Goal: Task Accomplishment & Management: Manage account settings

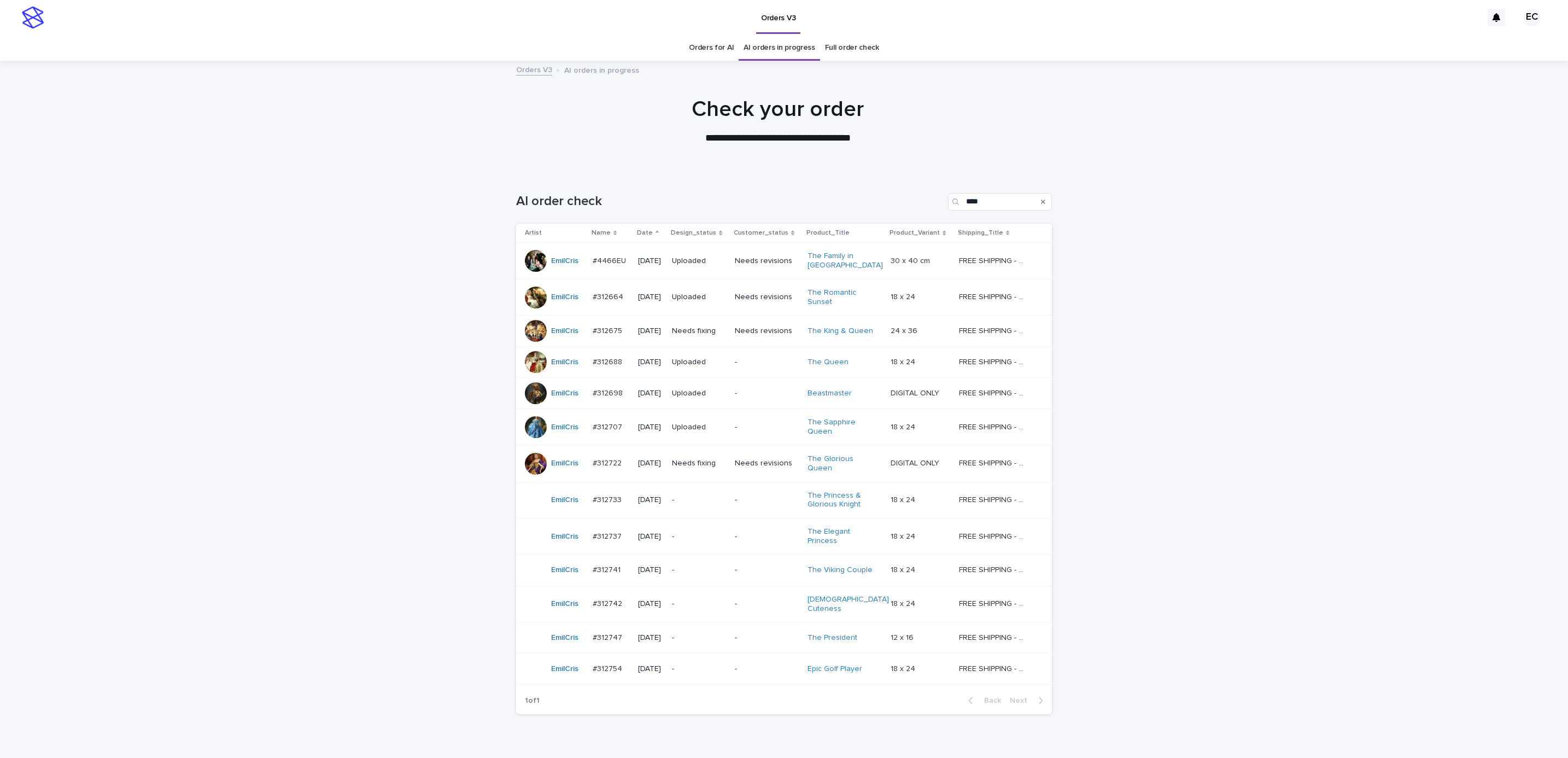
scroll to position [35, 0]
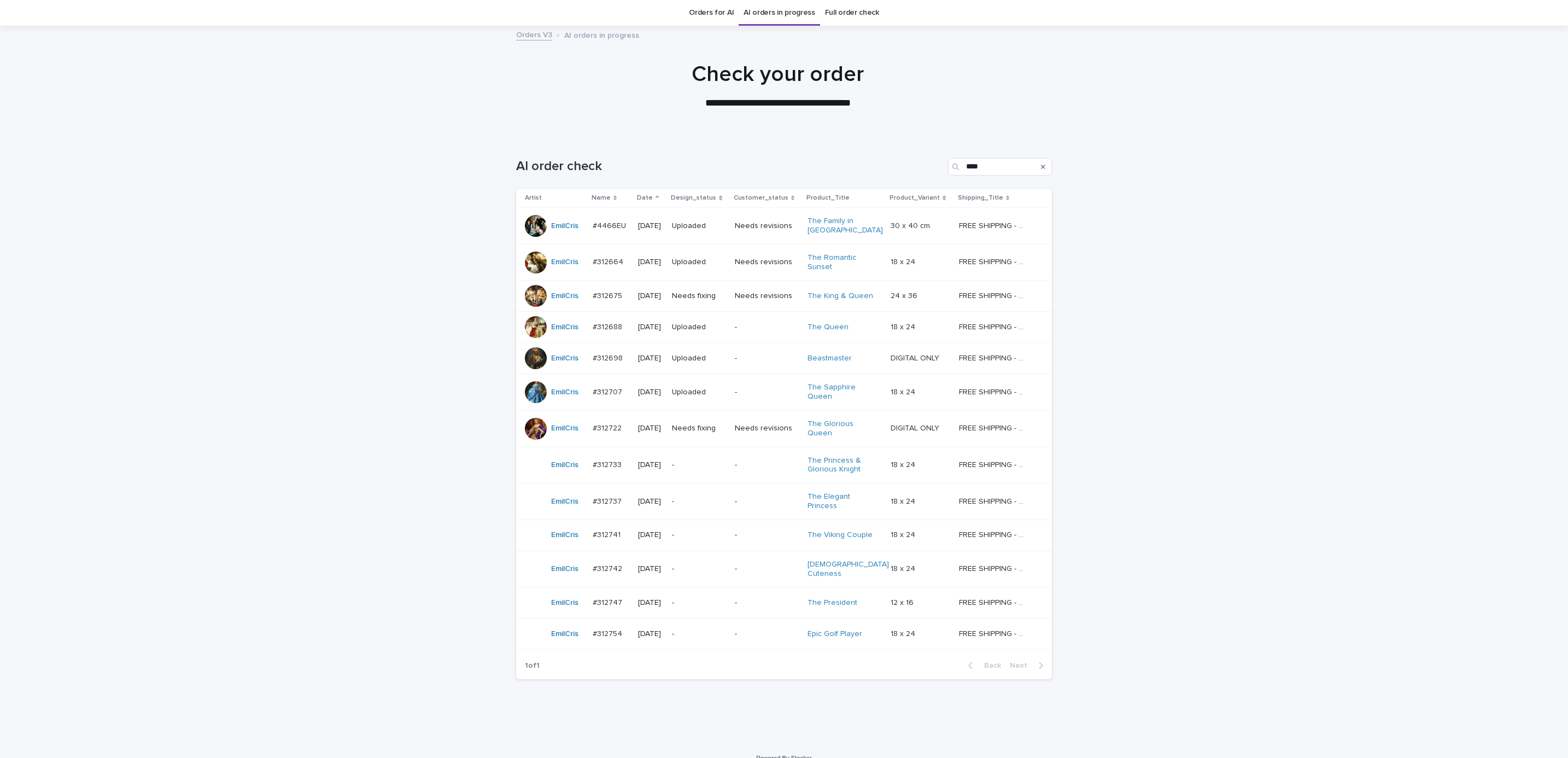
click at [709, 297] on p "Needs fixing" at bounding box center [699, 296] width 54 height 9
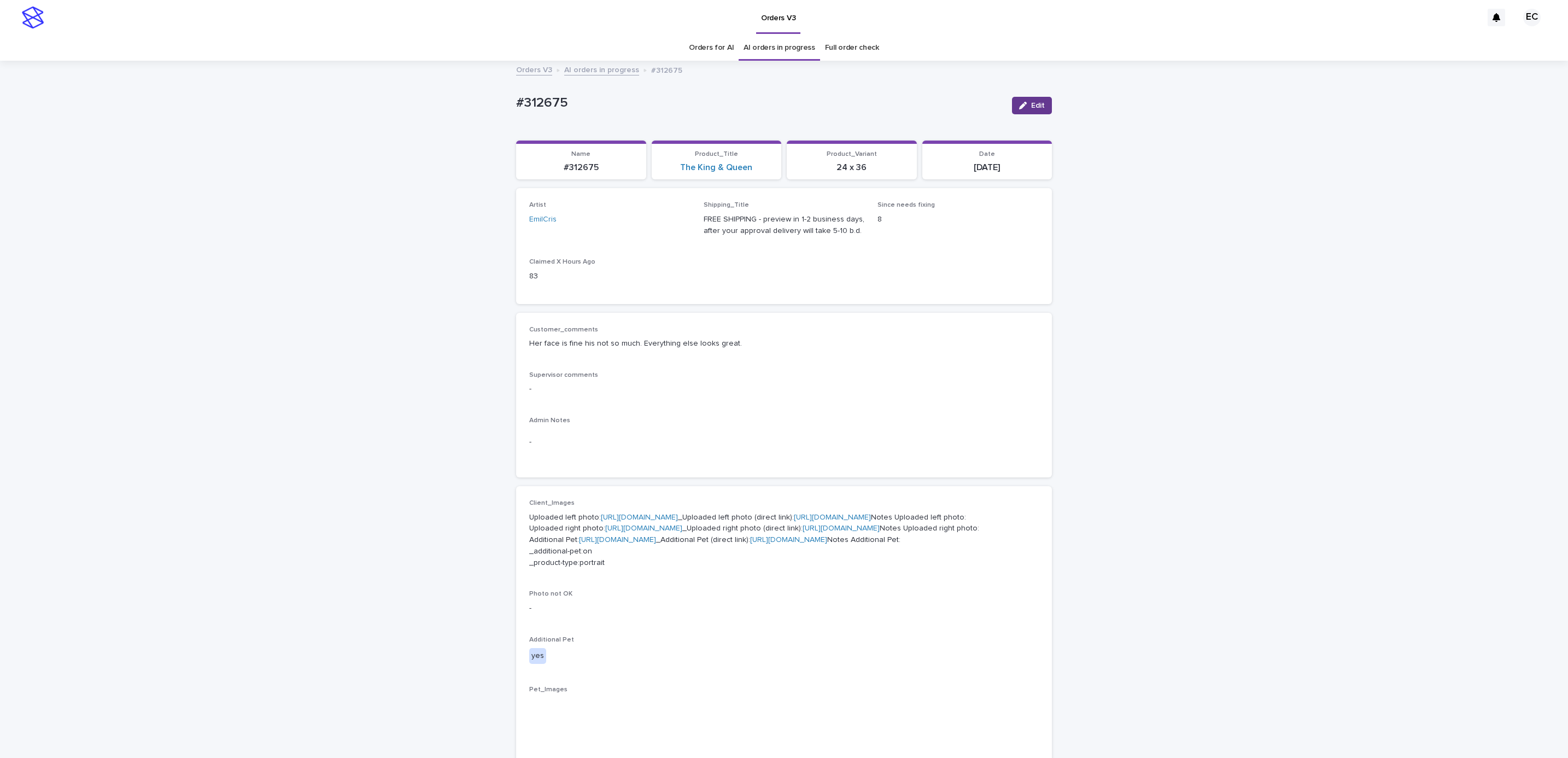
click at [1014, 111] on button "Edit" at bounding box center [1032, 105] width 40 height 18
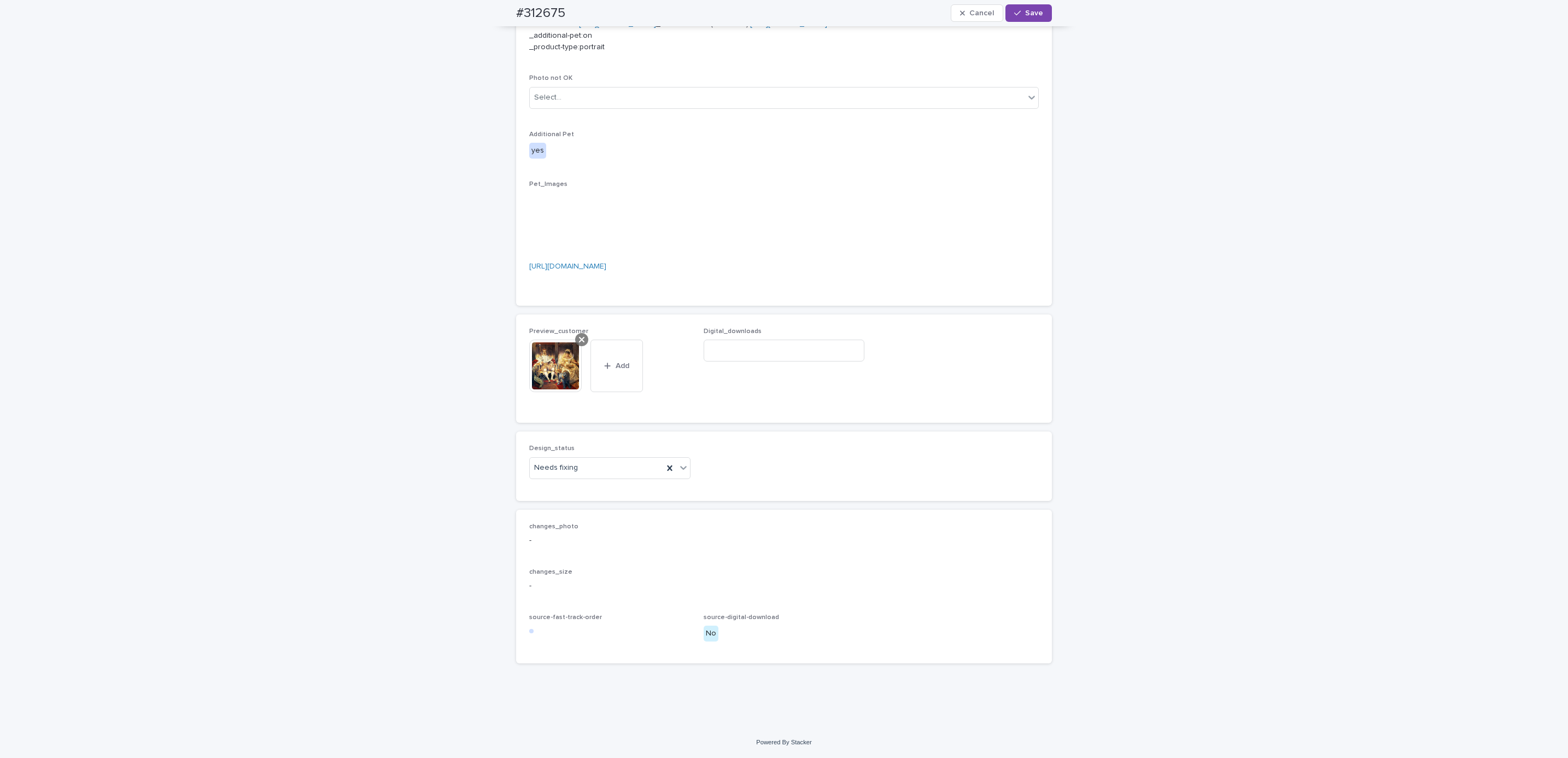
click at [575, 345] on div at bounding box center [582, 340] width 13 height 13
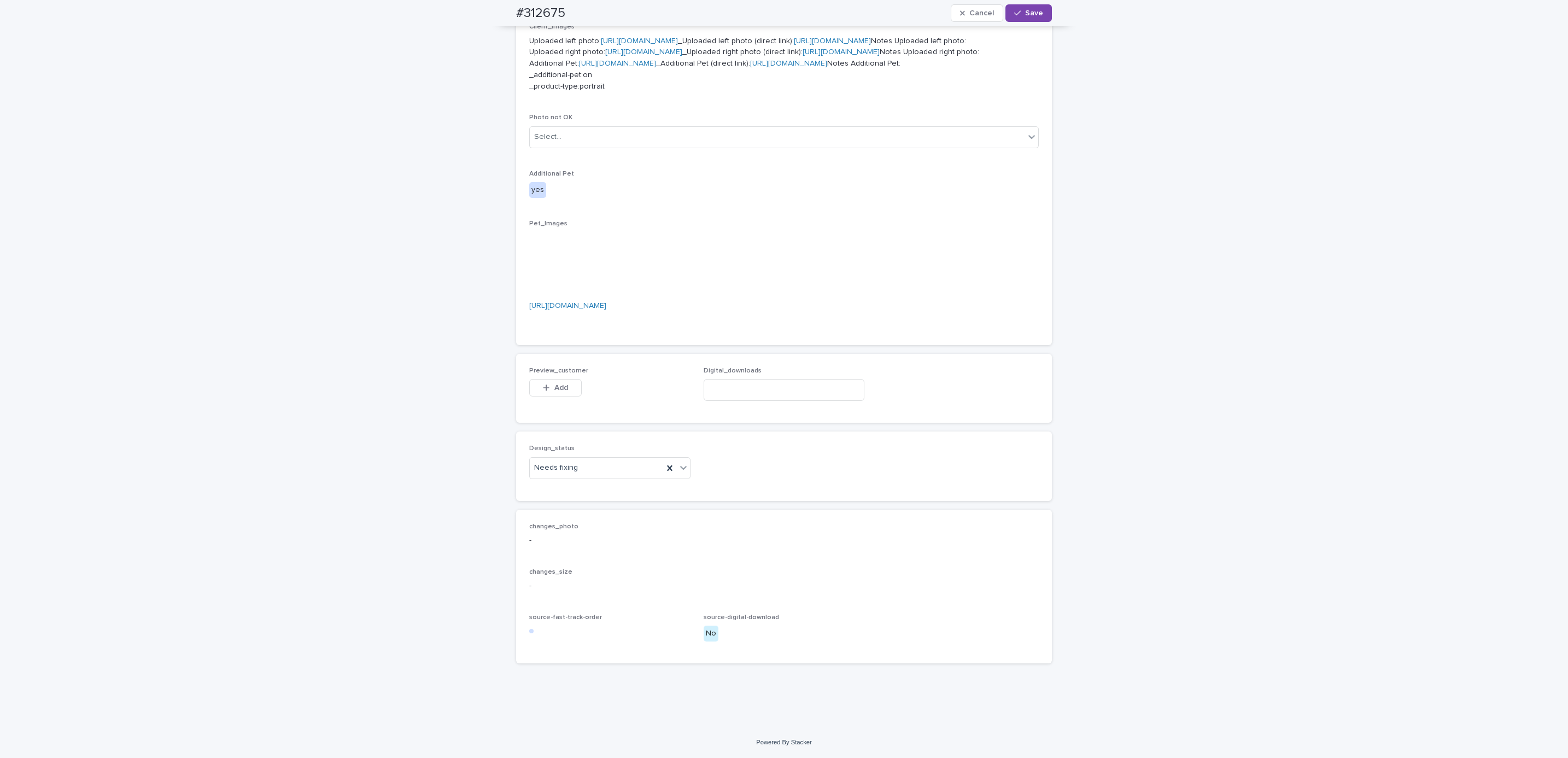
scroll to position [658, 0]
click at [560, 388] on span "Add" at bounding box center [561, 388] width 13 height 8
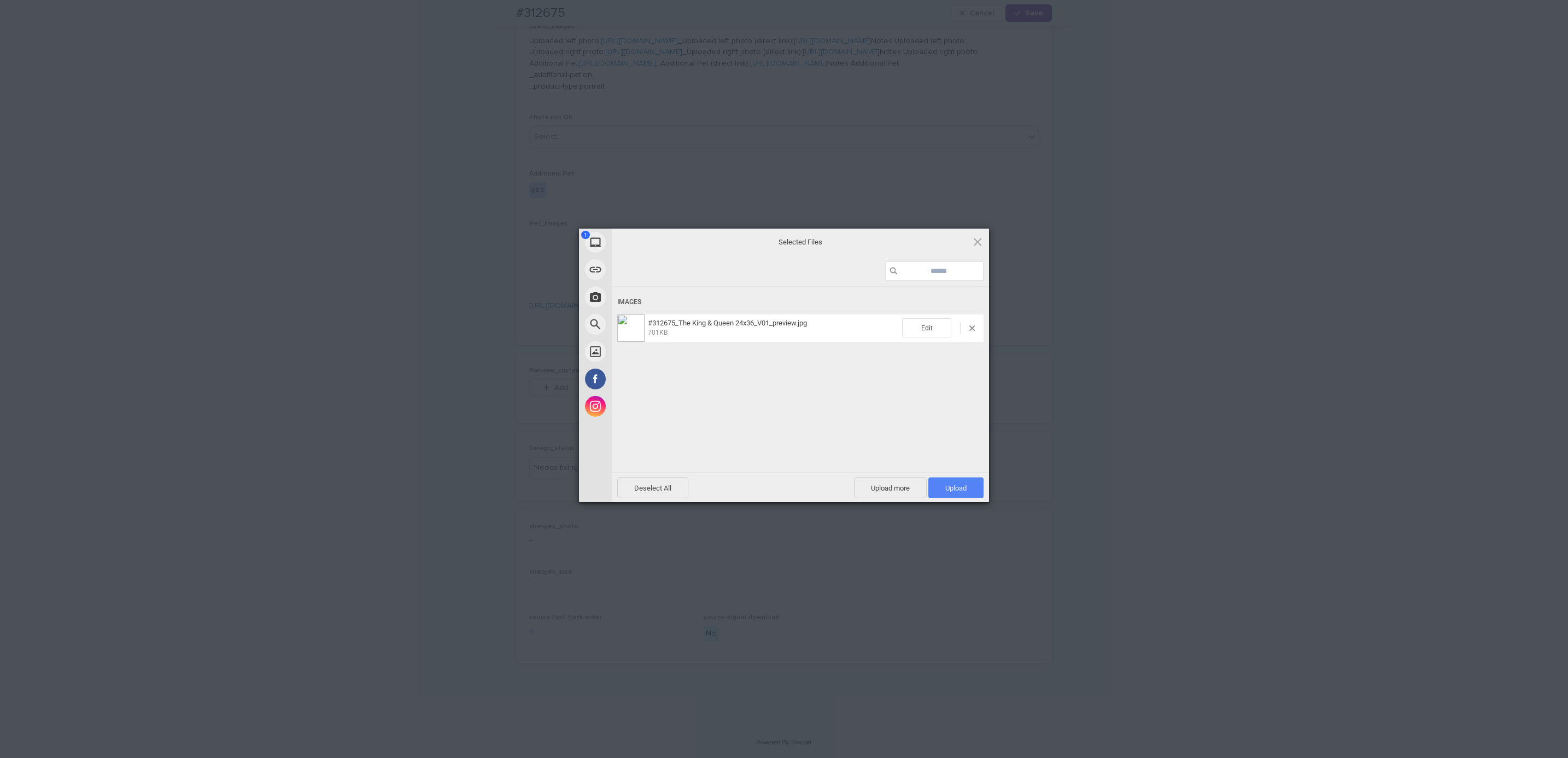
click at [976, 492] on span "Upload 1" at bounding box center [956, 488] width 55 height 21
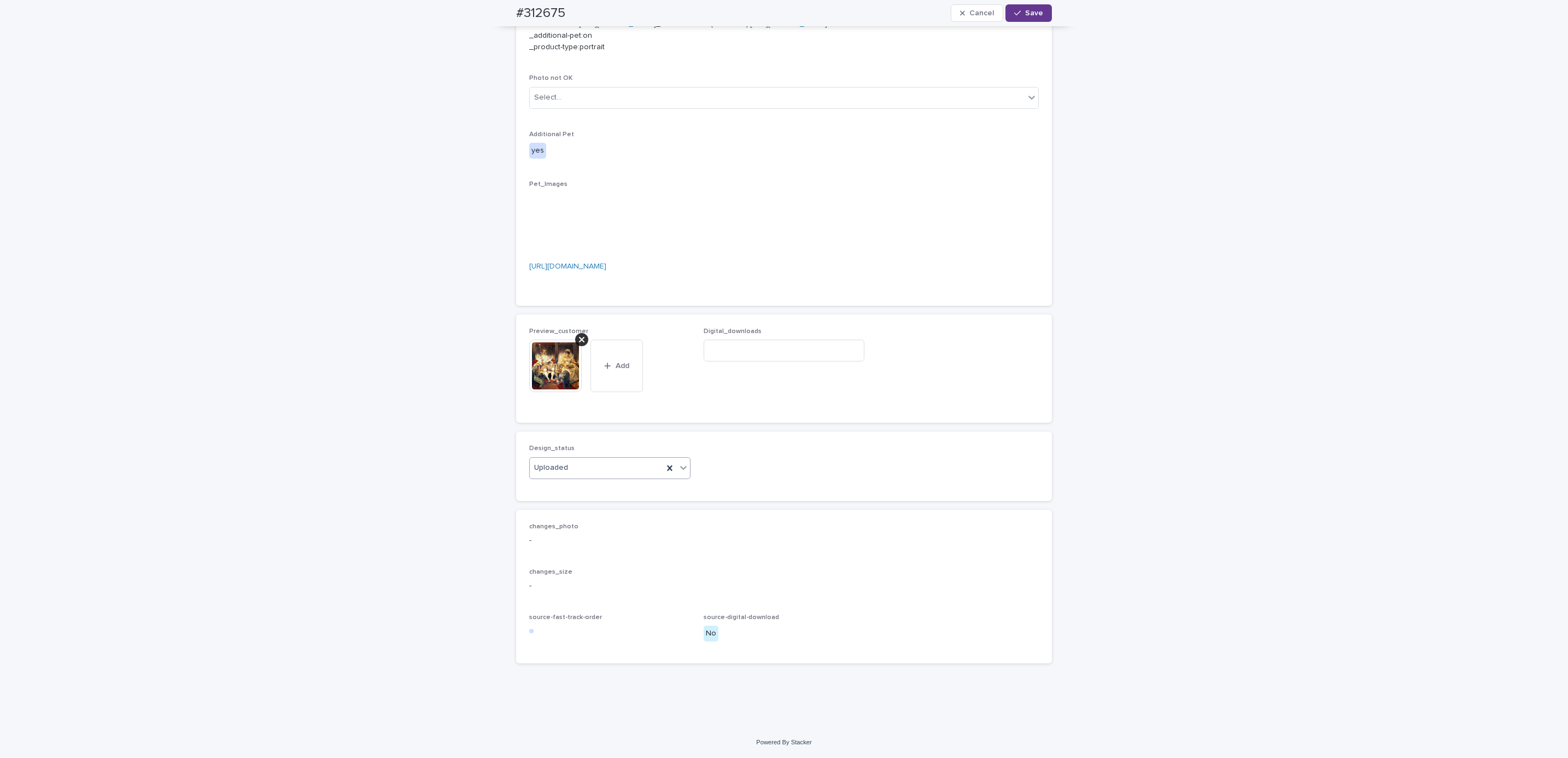
click at [1031, 8] on button "Save" at bounding box center [1029, 13] width 46 height 18
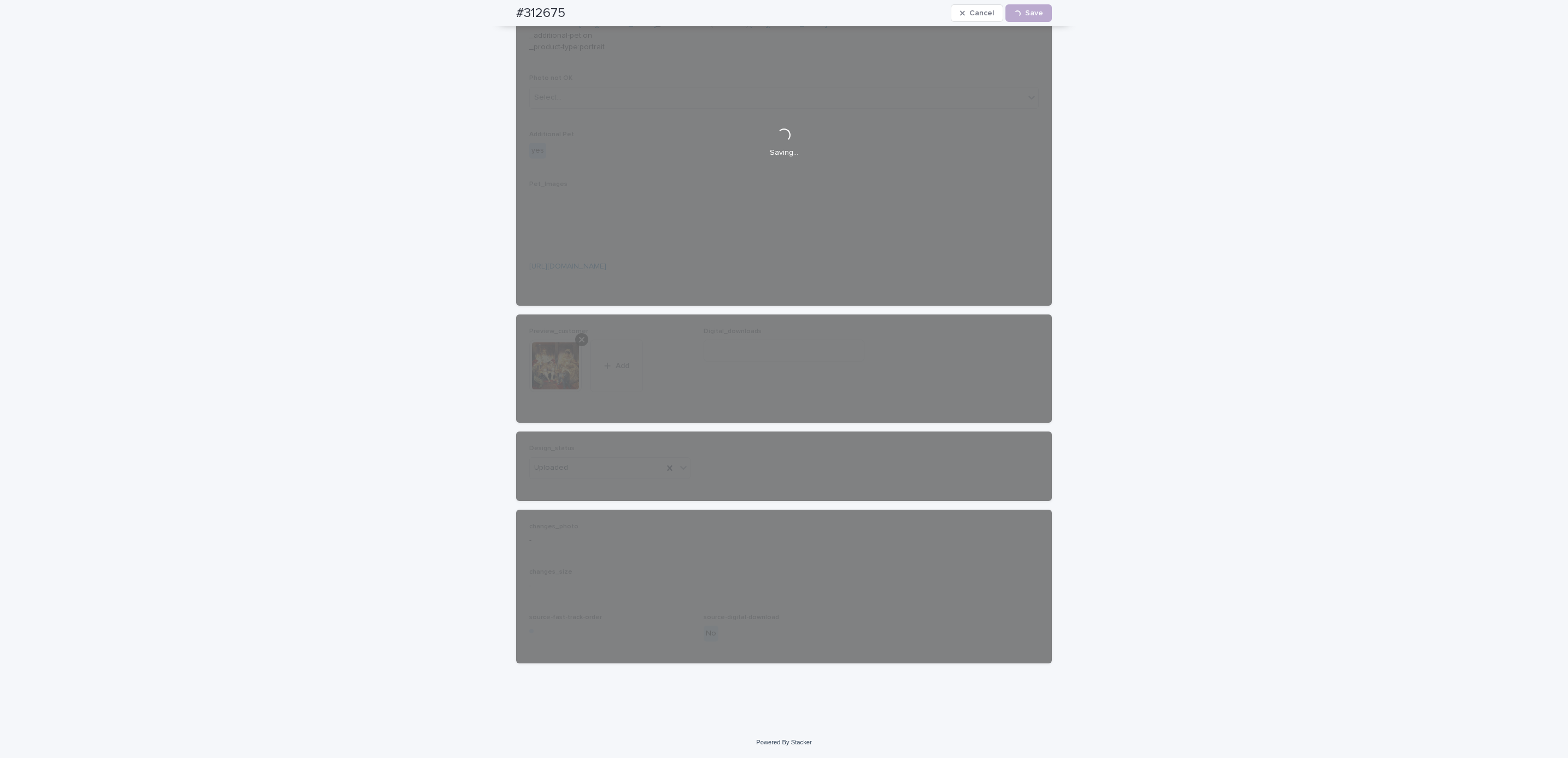
click at [492, 15] on div "#312675 Cancel Loading... Save" at bounding box center [784, 13] width 588 height 26
click at [562, 15] on div "#312675 Cancel Loading... Save" at bounding box center [784, 13] width 536 height 26
copy h2 "#312675"
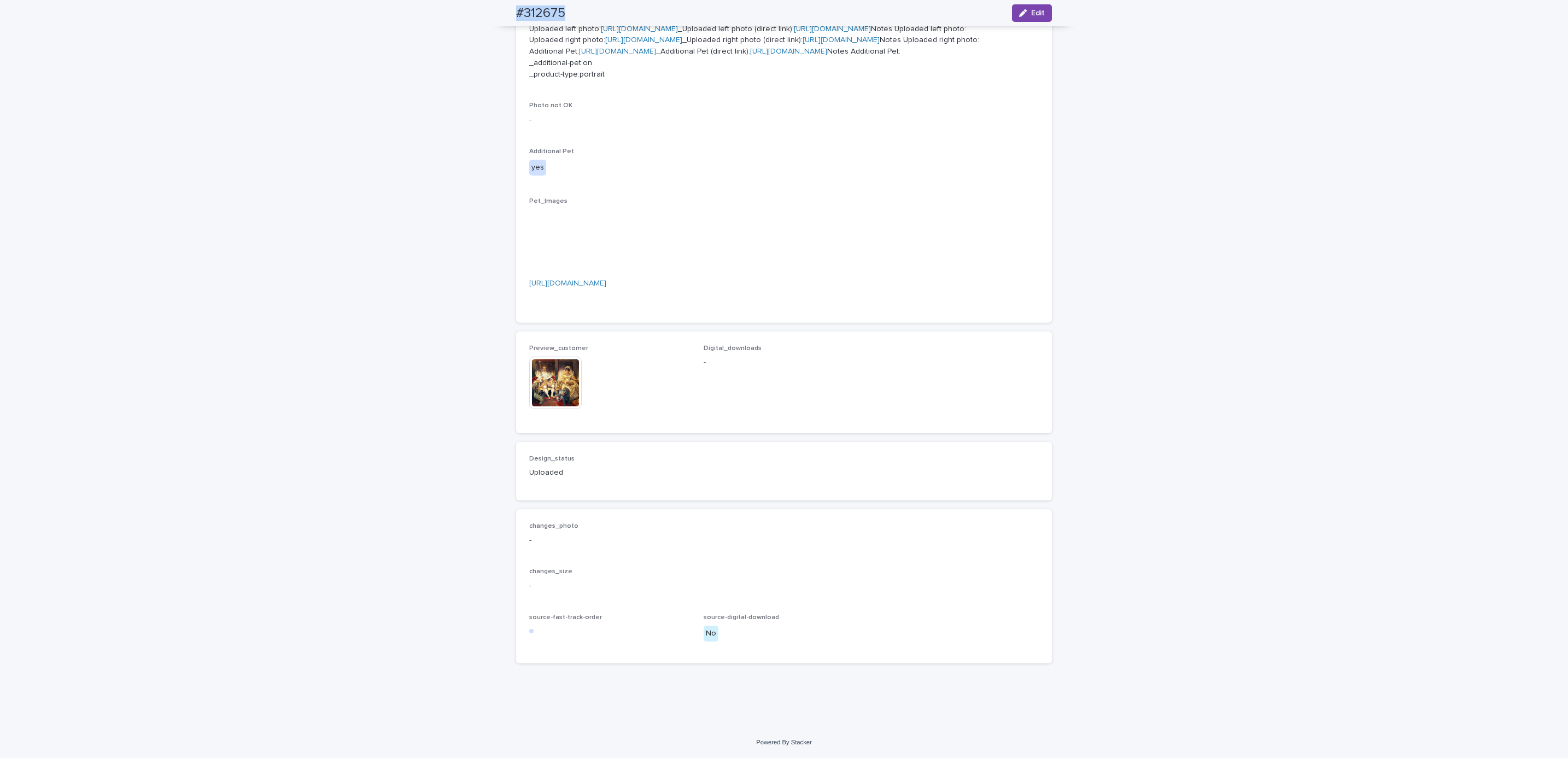
scroll to position [664, 0]
click at [1119, 383] on div "Loading... Saving… Loading... Saving… #312675 Edit #312675 Edit Sorry, there wa…" at bounding box center [784, 150] width 1568 height 1153
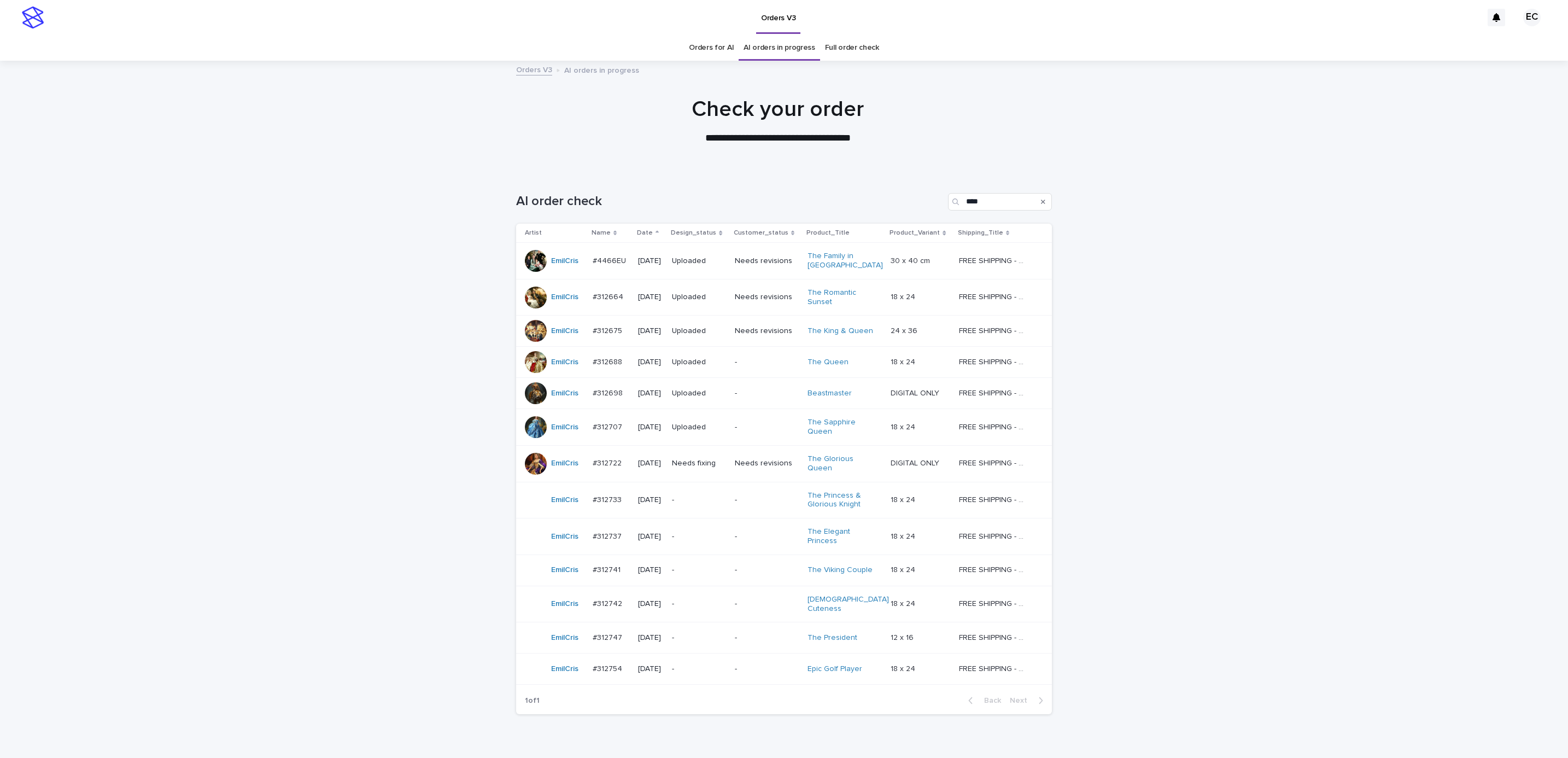
click at [1222, 334] on div "Loading... Saving… Loading... Saving… AI order check **** Artist Name Date Desi…" at bounding box center [784, 474] width 1568 height 607
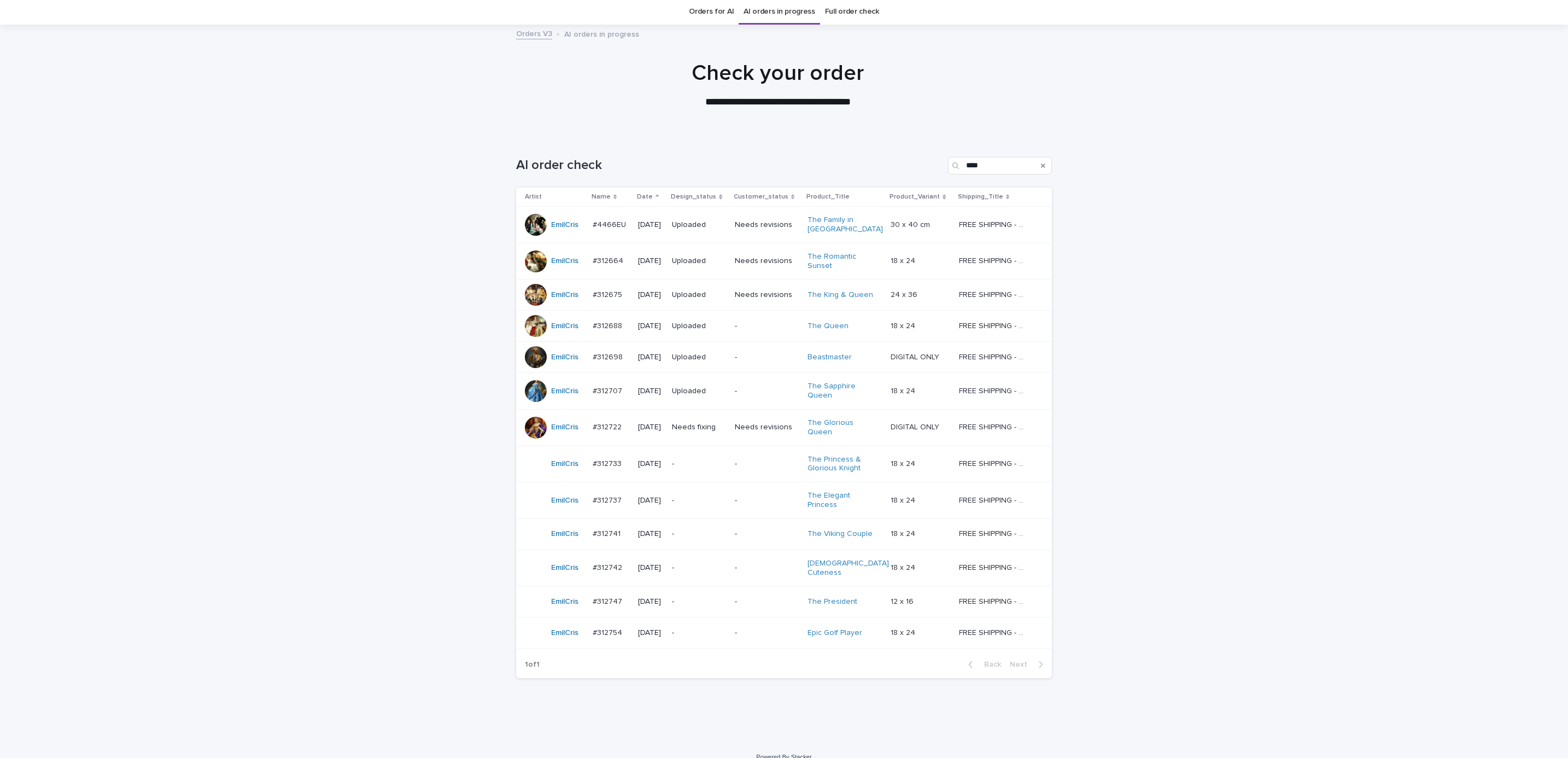
scroll to position [44, 0]
